Goal: Task Accomplishment & Management: Complete application form

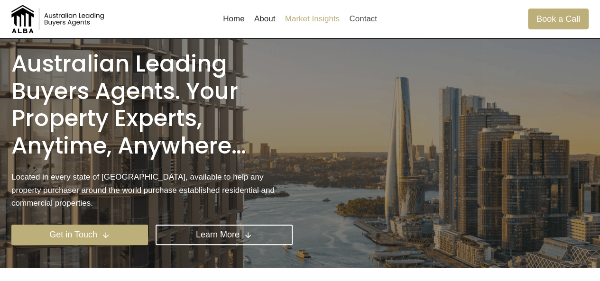
click at [310, 26] on link "Market Insights" at bounding box center [312, 19] width 64 height 23
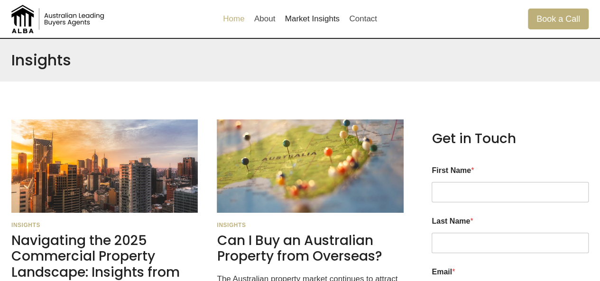
click at [244, 20] on link "Home" at bounding box center [233, 19] width 31 height 23
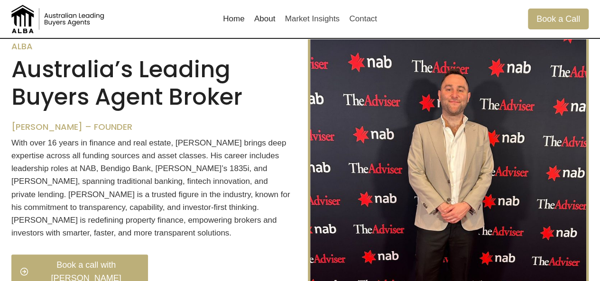
scroll to position [171, 0]
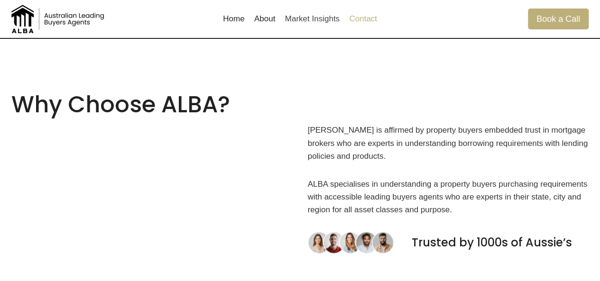
scroll to position [948, 0]
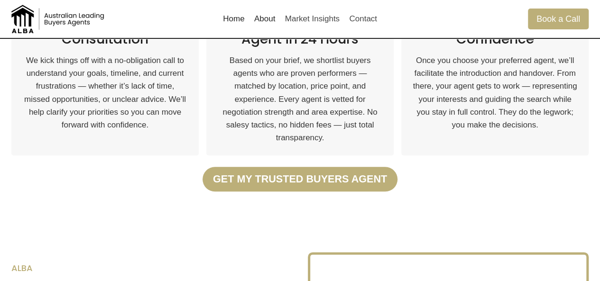
scroll to position [455, 0]
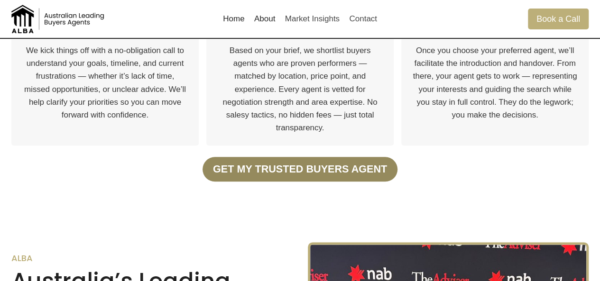
click at [256, 173] on strong "Get my trusted Buyers Agent" at bounding box center [300, 169] width 174 height 12
click at [291, 174] on strong "Get my trusted Buyers Agent" at bounding box center [300, 169] width 174 height 12
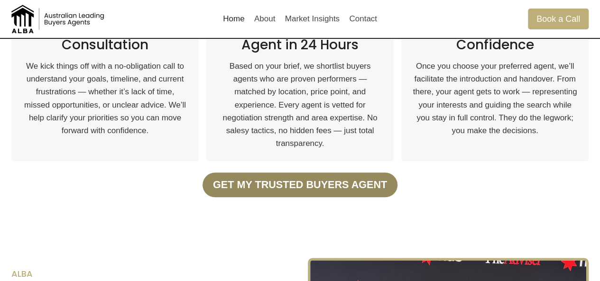
scroll to position [438, 0]
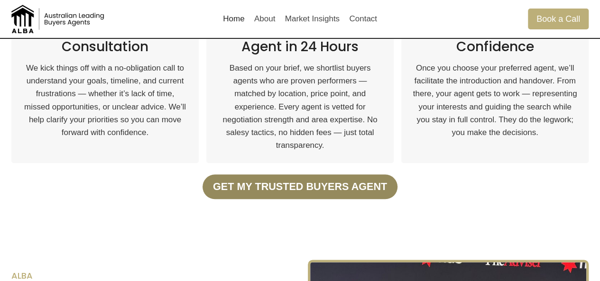
click at [283, 175] on link "Get my trusted Buyers Agent" at bounding box center [300, 187] width 194 height 25
click at [282, 181] on strong "Get my trusted Buyers Agent" at bounding box center [300, 187] width 174 height 12
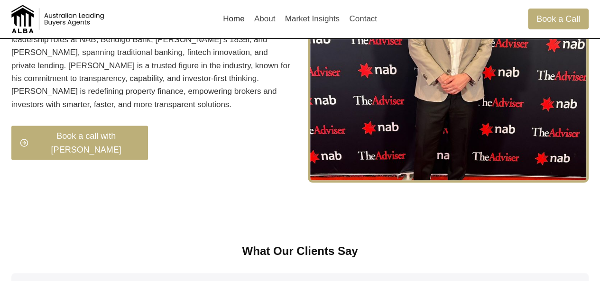
scroll to position [790, 0]
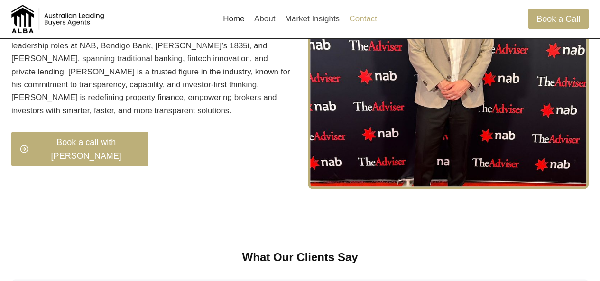
click at [366, 26] on link "Contact" at bounding box center [362, 19] width 37 height 23
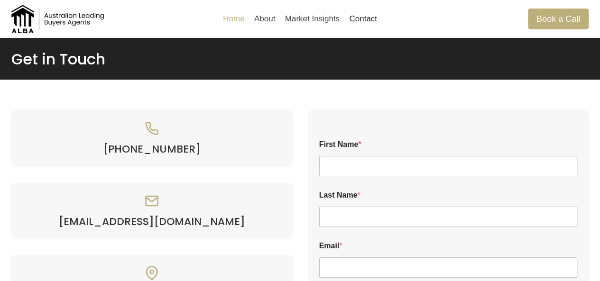
click at [233, 24] on link "Home" at bounding box center [233, 19] width 31 height 23
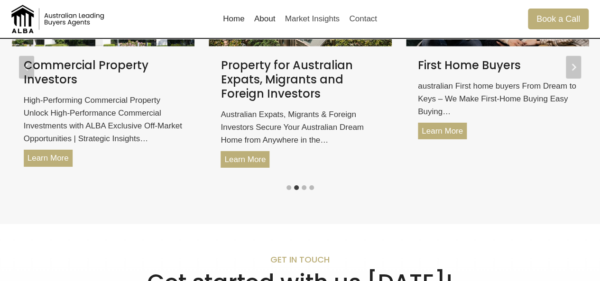
scroll to position [1457, 0]
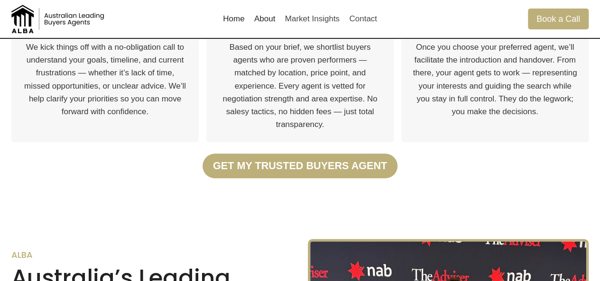
scroll to position [472, 0]
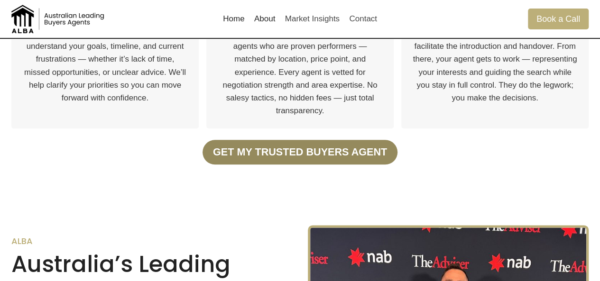
click at [261, 154] on strong "Get my trusted Buyers Agent" at bounding box center [300, 152] width 174 height 12
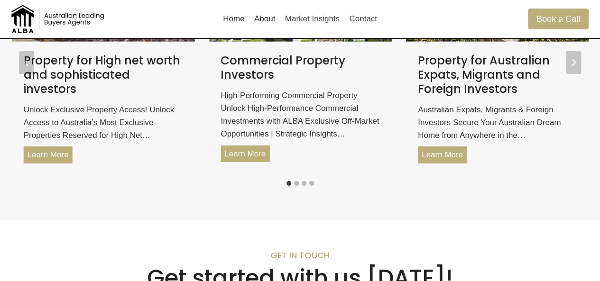
scroll to position [1406, 0]
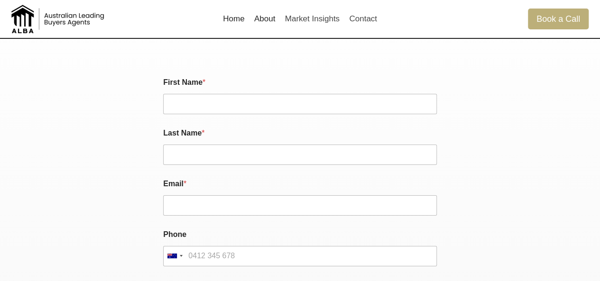
scroll to position [1692, 0]
click at [267, 13] on link "About" at bounding box center [264, 19] width 31 height 23
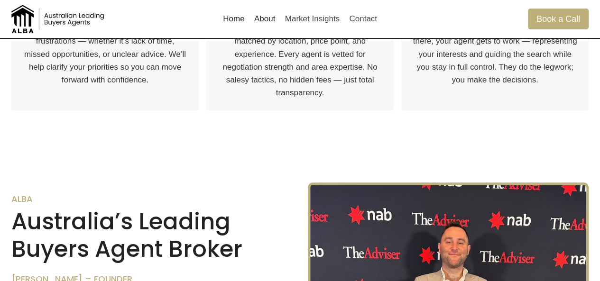
scroll to position [516, 0]
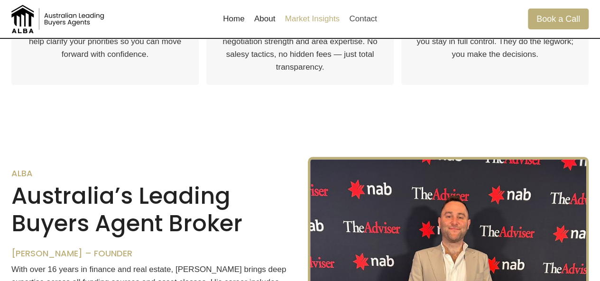
click at [310, 14] on link "Market Insights" at bounding box center [312, 19] width 64 height 23
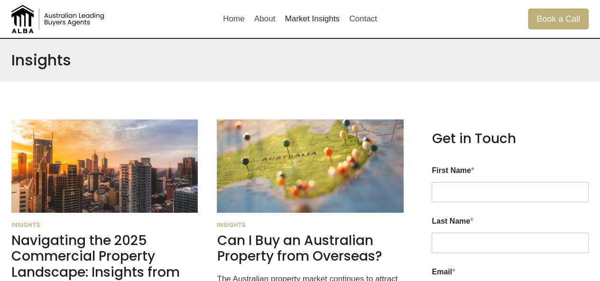
click at [335, 34] on div "Home About Market Insights Contact" at bounding box center [300, 19] width 164 height 38
click at [328, 28] on link "Market Insights" at bounding box center [312, 19] width 64 height 23
click at [226, 18] on link "Home" at bounding box center [233, 19] width 31 height 23
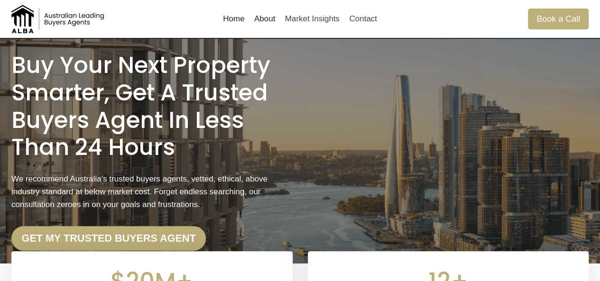
click at [67, 29] on img at bounding box center [58, 19] width 95 height 28
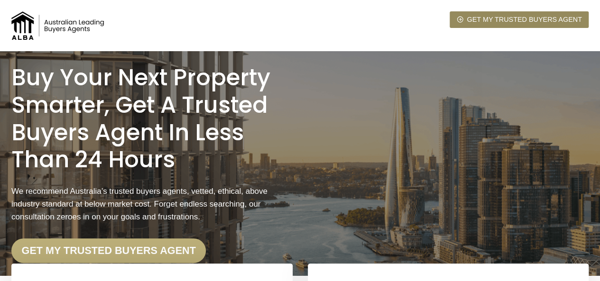
click at [527, 18] on span "Get my trusted Buyers Agent" at bounding box center [524, 19] width 115 height 11
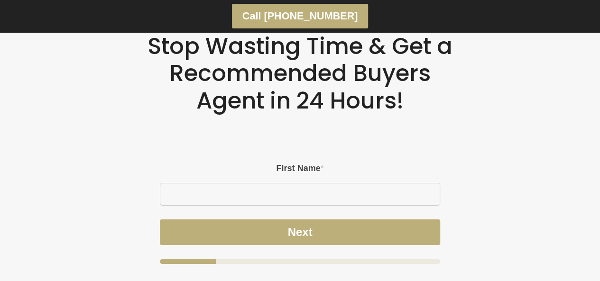
scroll to position [1664, 0]
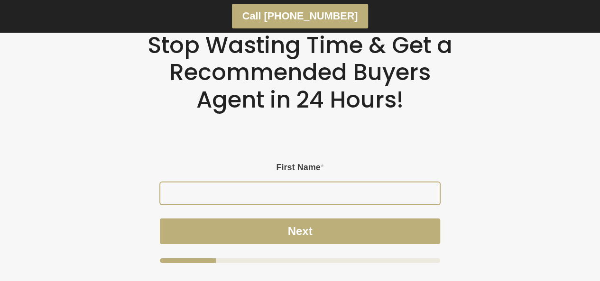
click at [306, 193] on input "First Name *" at bounding box center [300, 194] width 280 height 22
type input "Thomas"
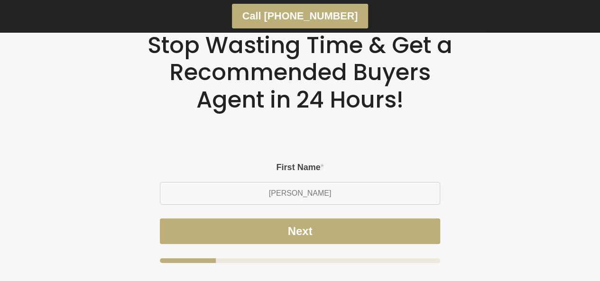
click at [281, 203] on div "Name Phone Name First Name * Thomas Next" at bounding box center [300, 213] width 281 height 101
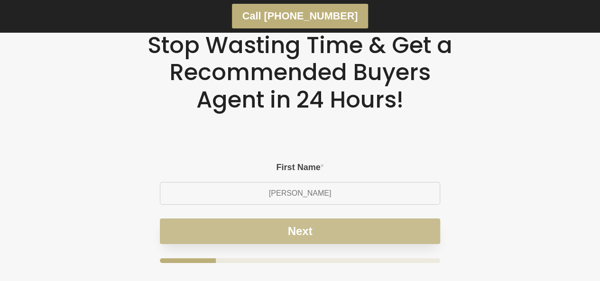
click at [302, 227] on button "Next" at bounding box center [300, 232] width 281 height 26
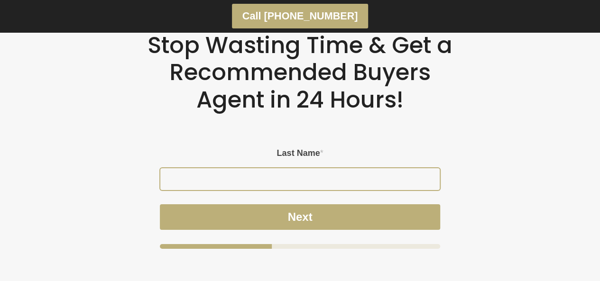
click at [333, 178] on input "Last Name *" at bounding box center [300, 179] width 280 height 22
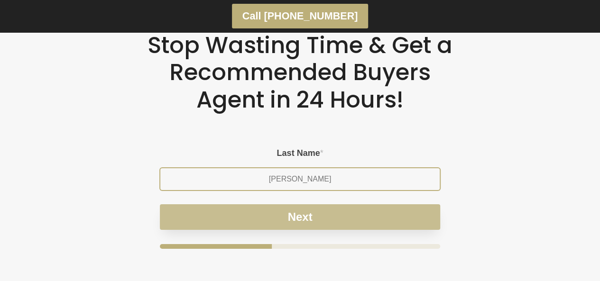
type input "Mifsud"
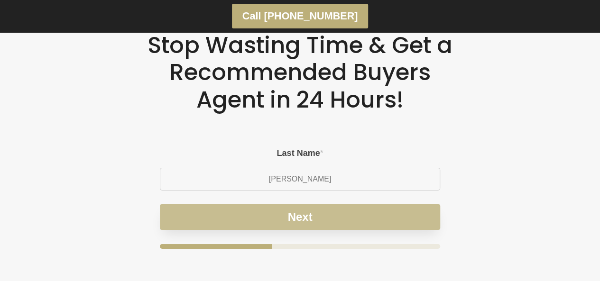
click at [333, 219] on button "Next" at bounding box center [300, 217] width 281 height 26
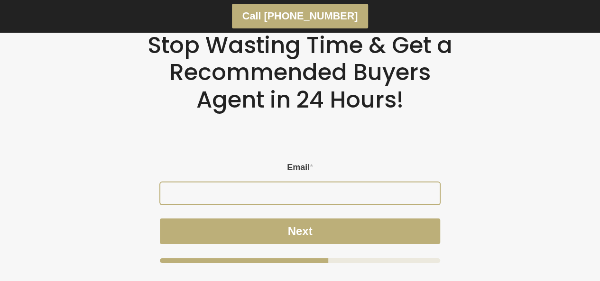
click at [364, 189] on input "Email *" at bounding box center [300, 194] width 280 height 22
type input "tom@albaproperty.com.au"
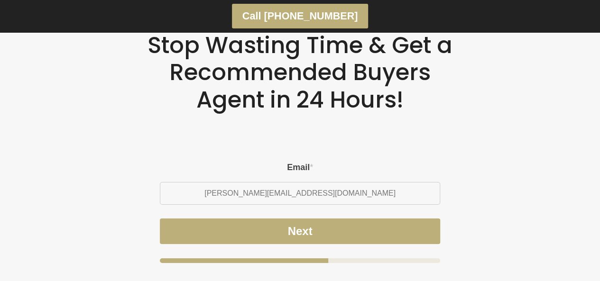
click at [363, 245] on div "Next" at bounding box center [300, 241] width 281 height 45
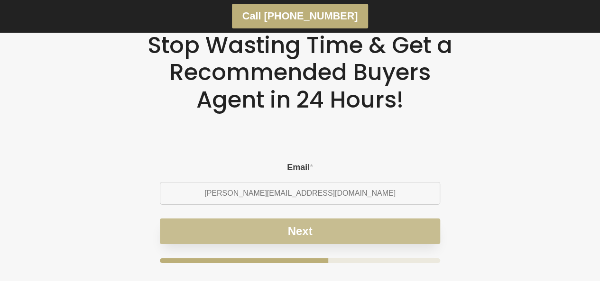
click at [385, 227] on button "Next" at bounding box center [300, 232] width 281 height 26
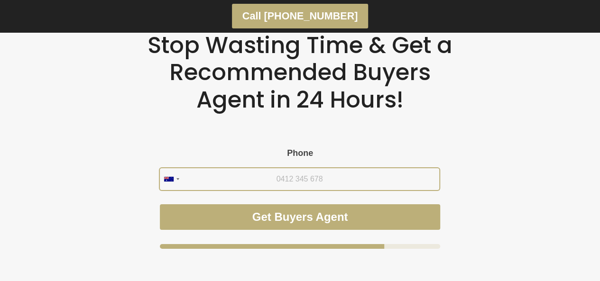
click at [360, 186] on input "Phone" at bounding box center [300, 179] width 280 height 22
type input "0477 719 724"
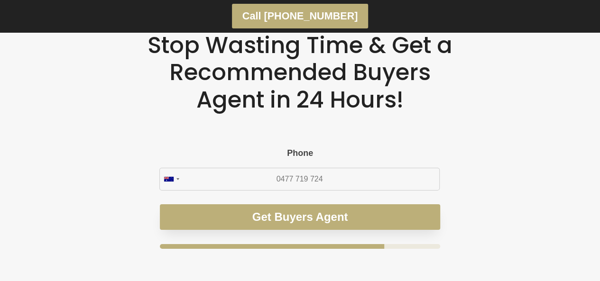
click at [348, 227] on button "Get Buyers Agent" at bounding box center [300, 217] width 281 height 26
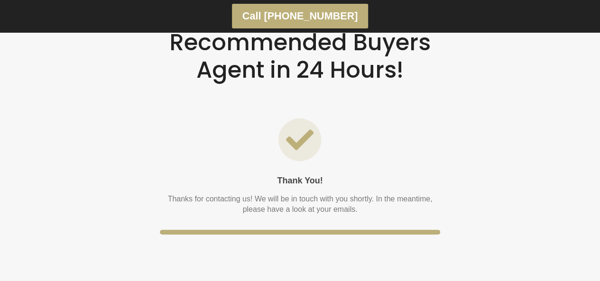
scroll to position [1700, 0]
